Goal: Check status: Check status

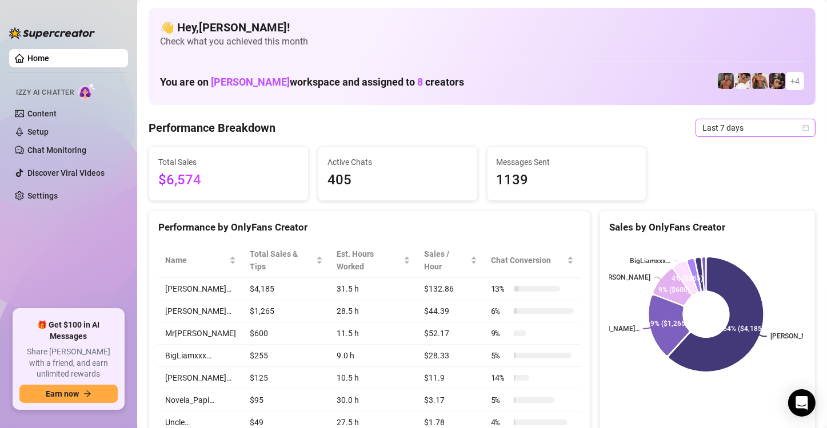
click at [707, 124] on span "Last 7 days" at bounding box center [755, 127] width 106 height 17
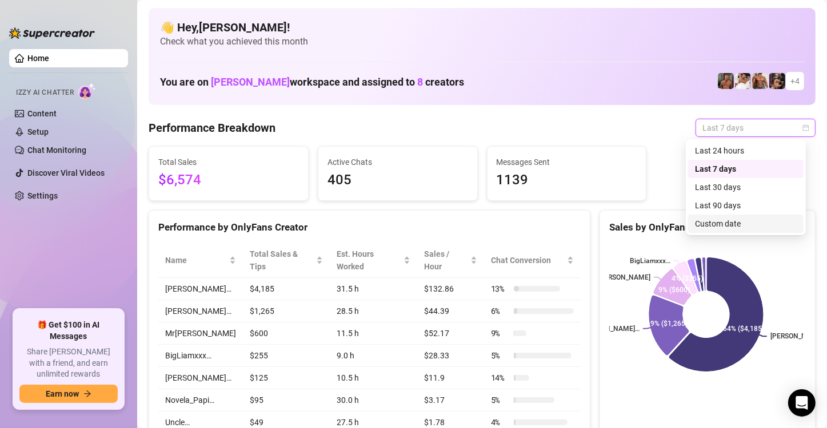
click at [731, 223] on div "Custom date" at bounding box center [746, 224] width 102 height 13
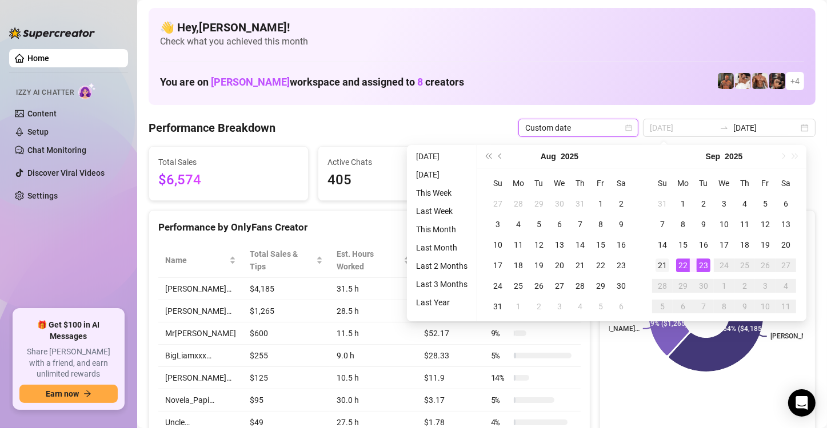
type input "2025-09-21"
click at [666, 263] on div "21" at bounding box center [662, 266] width 14 height 14
click at [664, 263] on div "21" at bounding box center [662, 266] width 14 height 14
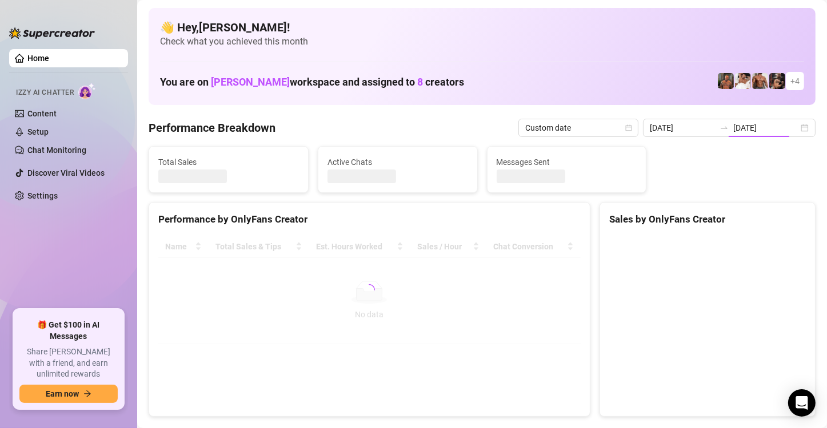
type input "2025-09-21"
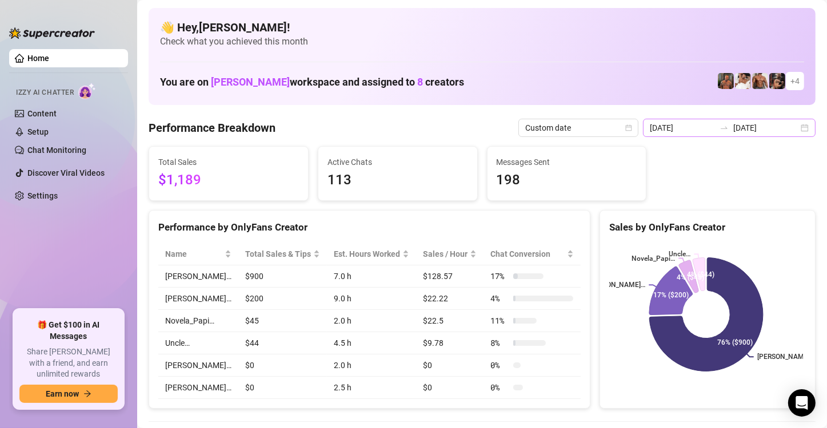
click at [726, 130] on div at bounding box center [724, 127] width 18 height 9
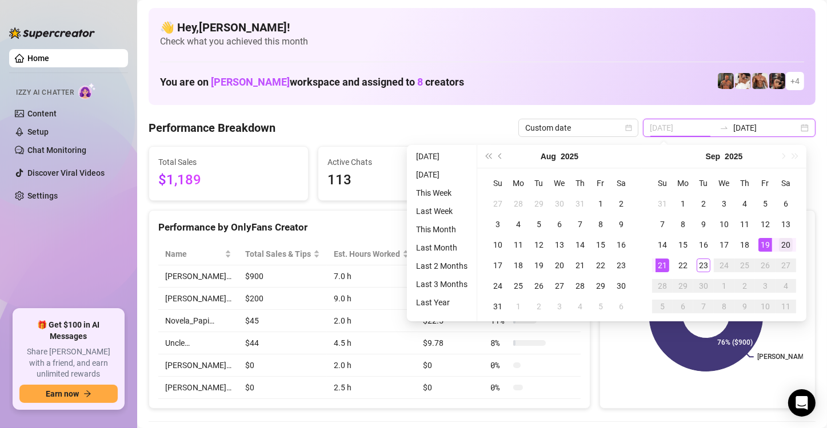
type input "2025-09-20"
click at [780, 244] on div "20" at bounding box center [786, 245] width 14 height 14
click at [781, 243] on div "20" at bounding box center [786, 245] width 14 height 14
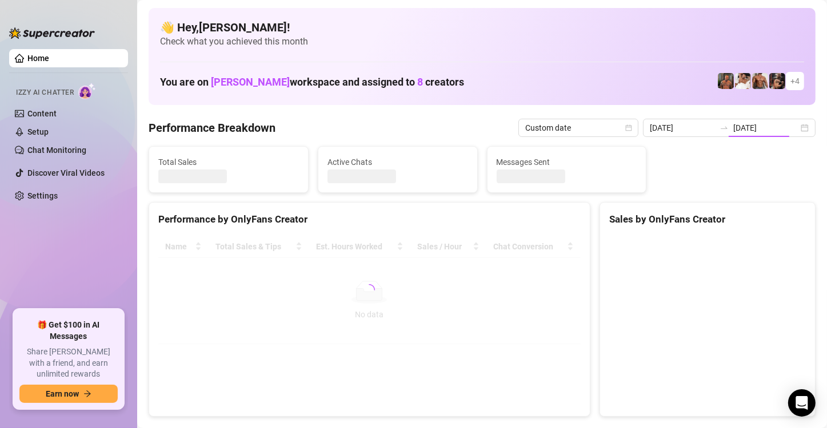
type input "2025-09-20"
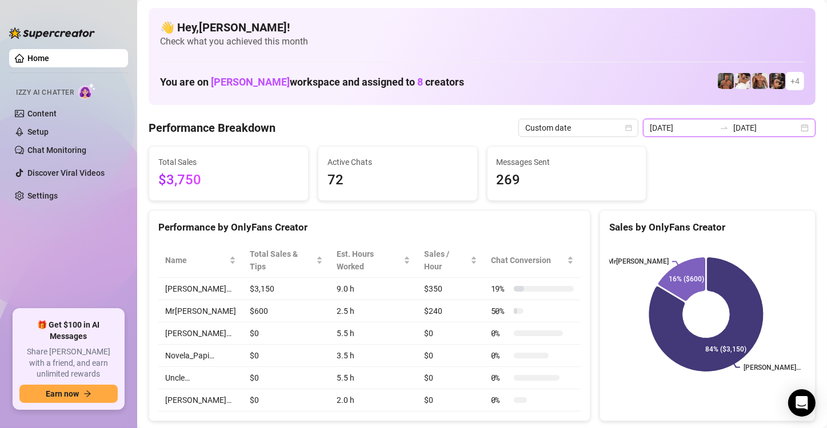
click at [781, 130] on input "2025-09-20" at bounding box center [765, 128] width 65 height 13
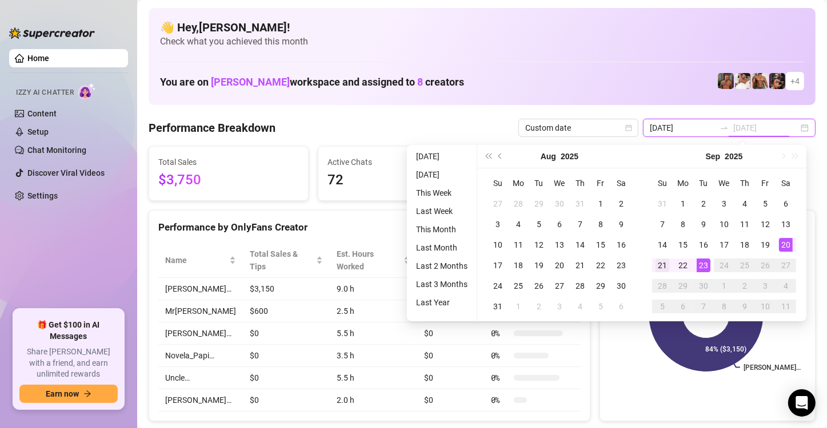
type input "2025-09-21"
click at [657, 266] on div "21" at bounding box center [662, 266] width 14 height 14
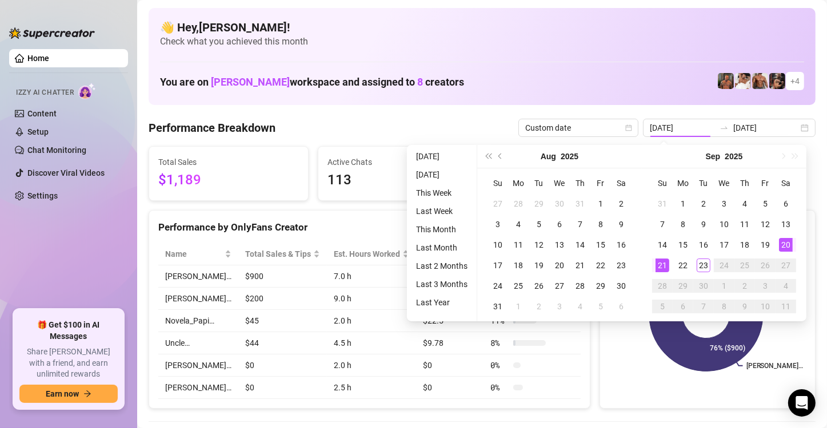
type input "2025-09-21"
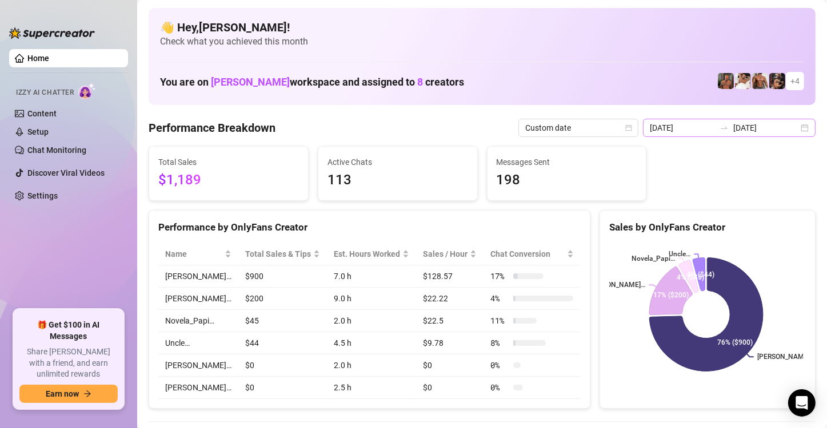
click at [792, 128] on div "2025-09-21 2025-09-21" at bounding box center [729, 128] width 173 height 18
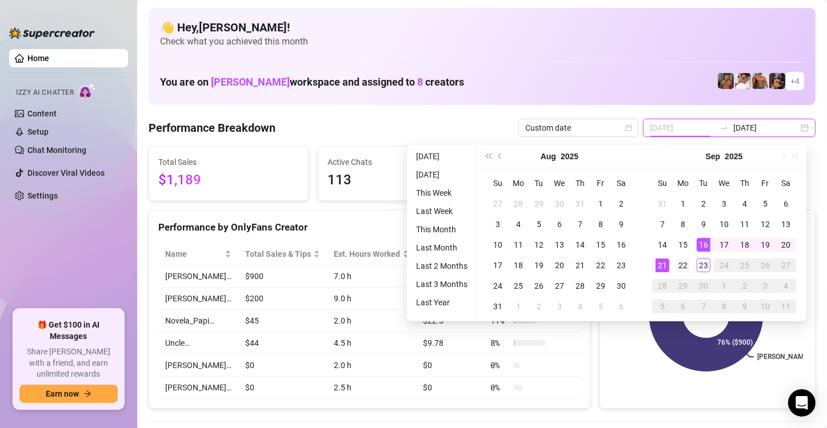
type input "2025-09-22"
click at [686, 267] on div "22" at bounding box center [683, 266] width 14 height 14
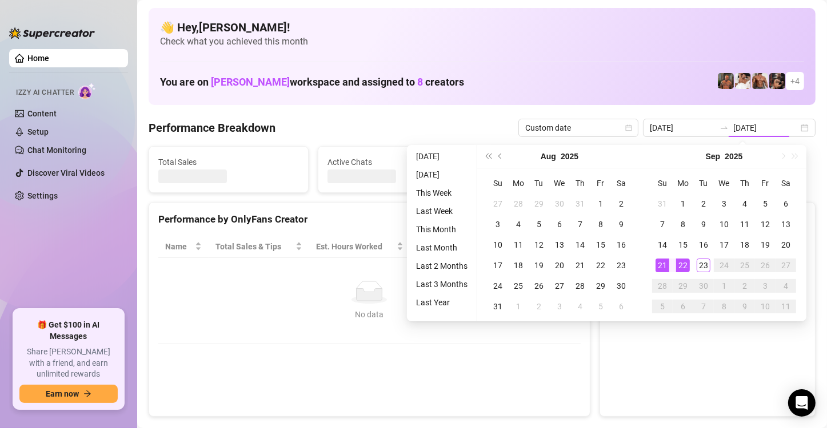
type input "2025-09-22"
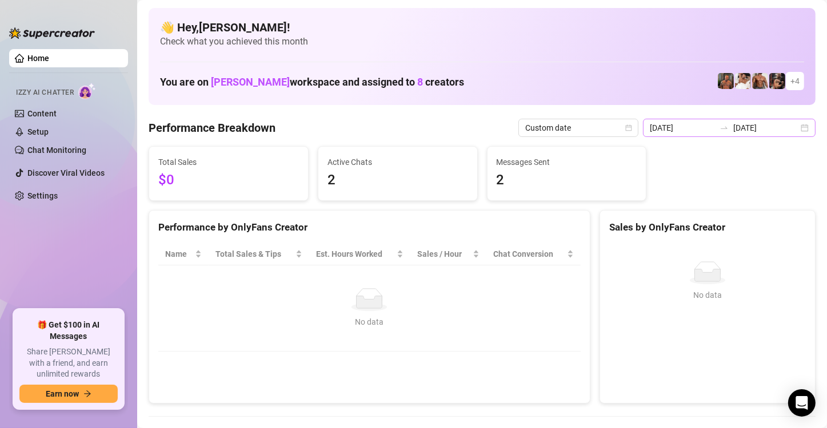
click at [793, 131] on div "2025-09-22 2025-09-22" at bounding box center [729, 128] width 173 height 18
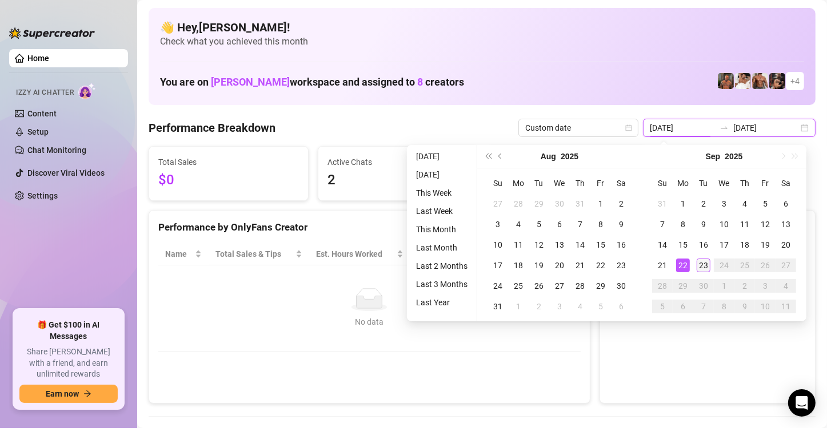
type input "2025-09-23"
click at [701, 272] on td "23" at bounding box center [703, 265] width 21 height 21
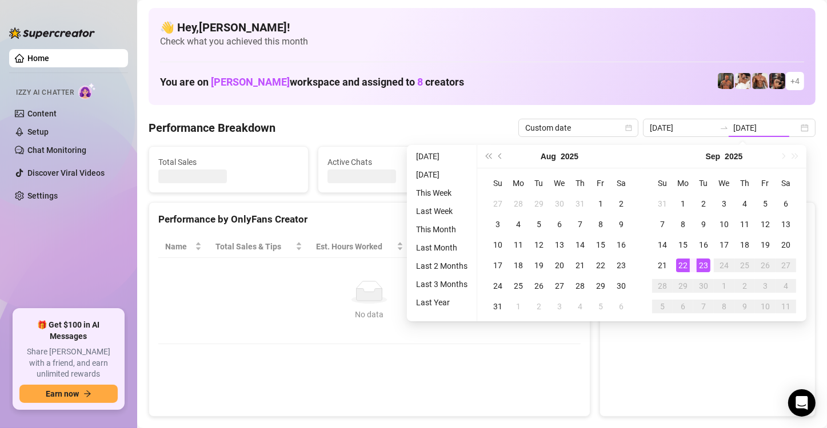
type input "2025-09-23"
